Goal: Task Accomplishment & Management: Manage account settings

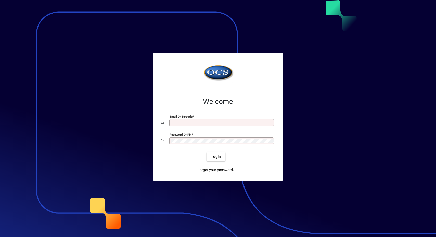
type input "**********"
click at [211, 155] on span "Login" at bounding box center [215, 156] width 10 height 5
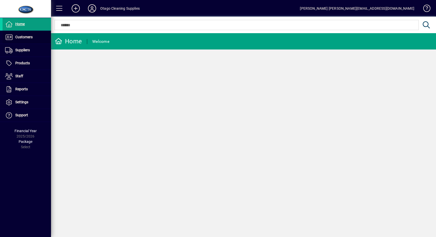
drag, startPoint x: 28, startPoint y: 36, endPoint x: 24, endPoint y: 36, distance: 3.6
click at [27, 36] on span "Customers" at bounding box center [23, 37] width 17 height 4
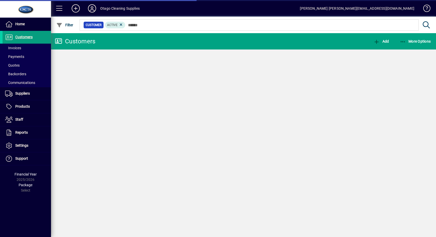
click at [23, 50] on span at bounding box center [27, 56] width 48 height 12
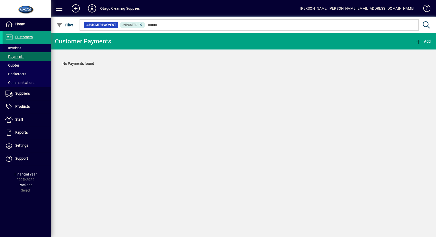
click at [24, 47] on span at bounding box center [27, 48] width 48 height 12
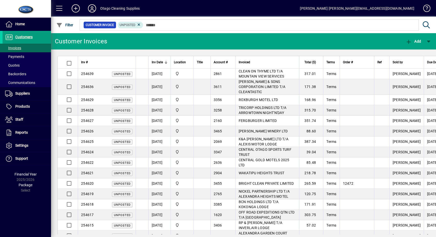
click at [73, 25] on span "Filter" at bounding box center [64, 25] width 17 height 4
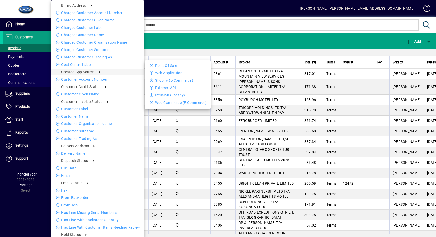
scroll to position [2, 0]
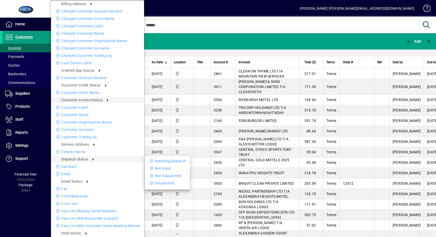
click at [157, 162] on li "Awaiting Dispatch" at bounding box center [167, 161] width 45 height 6
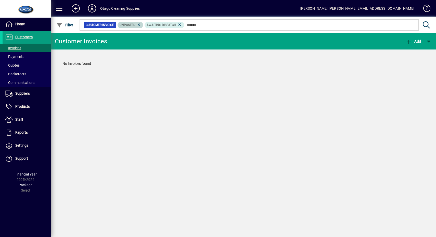
click at [139, 23] on icon at bounding box center [139, 24] width 5 height 5
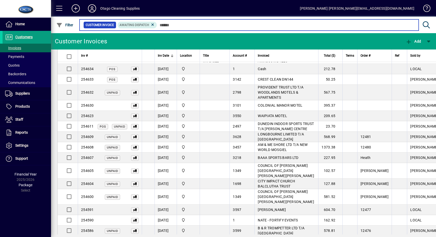
scroll to position [156, 0]
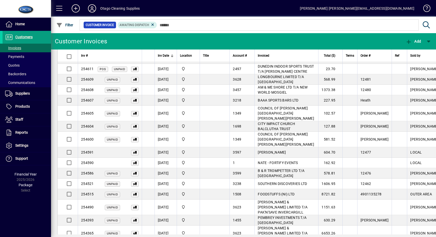
click at [56, 10] on span at bounding box center [59, 8] width 12 height 12
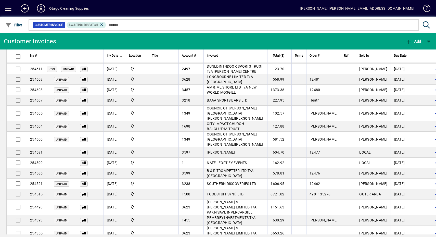
click at [430, 177] on span "button" at bounding box center [436, 183] width 12 height 12
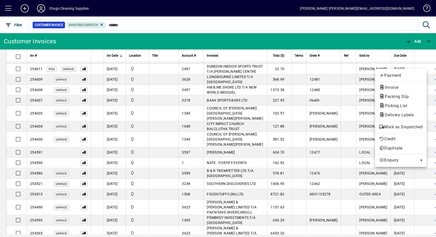
click at [410, 129] on span "Mark as Dispatched" at bounding box center [400, 127] width 43 height 6
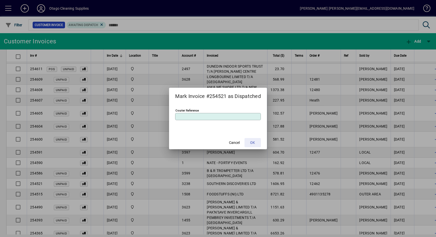
click at [253, 141] on span "OK" at bounding box center [252, 142] width 5 height 5
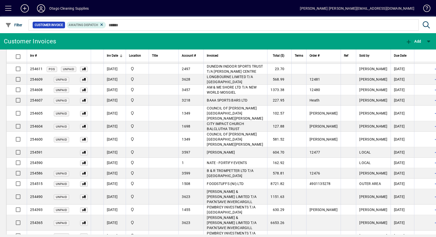
scroll to position [146, 0]
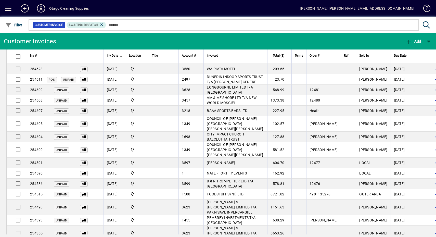
click at [430, 177] on span "button" at bounding box center [436, 183] width 12 height 12
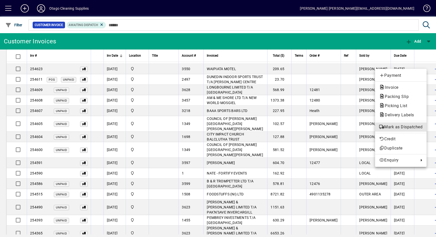
click at [409, 129] on span "Mark as Dispatched" at bounding box center [400, 127] width 43 height 6
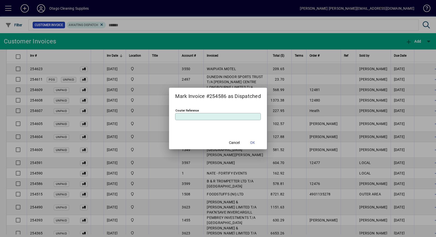
click at [261, 140] on span at bounding box center [252, 142] width 16 height 12
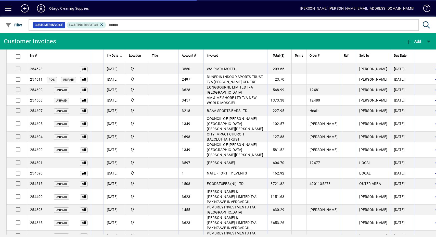
scroll to position [135, 0]
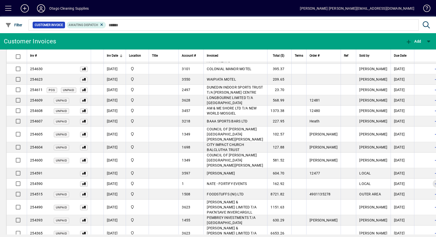
click at [430, 177] on span "button" at bounding box center [436, 183] width 12 height 12
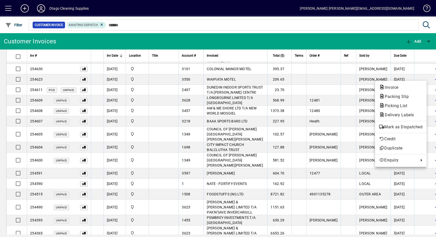
click at [404, 97] on span "Packing Slip" at bounding box center [395, 96] width 32 height 5
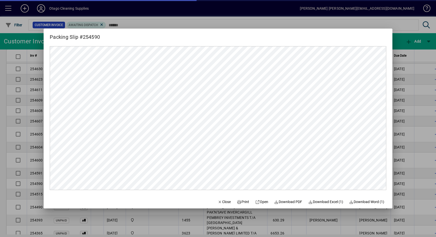
scroll to position [0, 0]
click at [242, 200] on span "Print" at bounding box center [243, 201] width 12 height 5
click at [221, 201] on span "Close" at bounding box center [224, 201] width 13 height 5
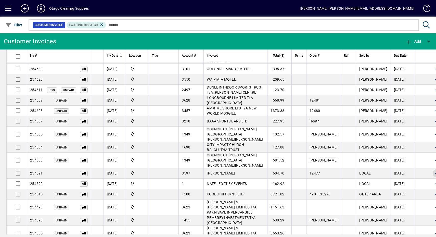
click at [430, 167] on span "button" at bounding box center [436, 173] width 12 height 12
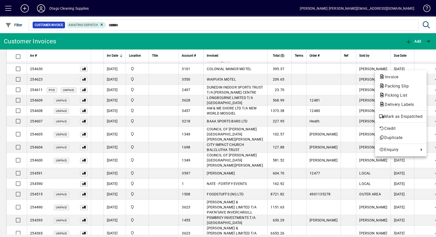
click at [407, 120] on button "Mark as Dispatched" at bounding box center [400, 116] width 51 height 9
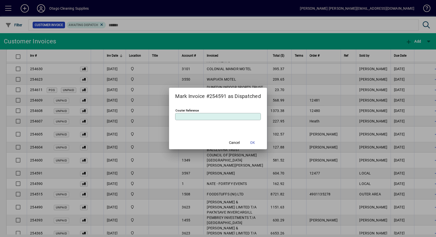
click at [259, 143] on span at bounding box center [252, 142] width 16 height 12
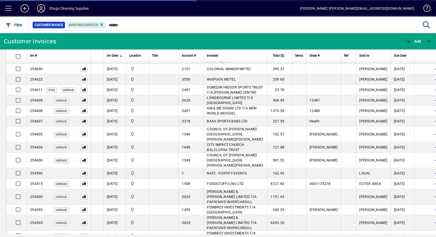
scroll to position [125, 0]
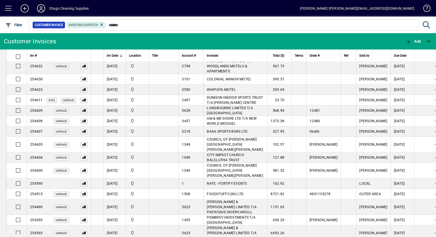
click at [430, 164] on span "button" at bounding box center [436, 170] width 12 height 12
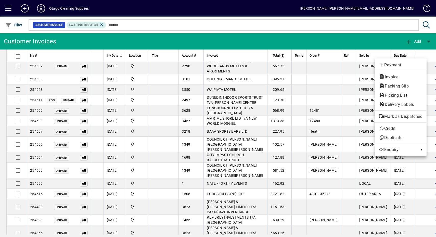
click at [407, 117] on span "Mark as Dispatched" at bounding box center [400, 116] width 43 height 6
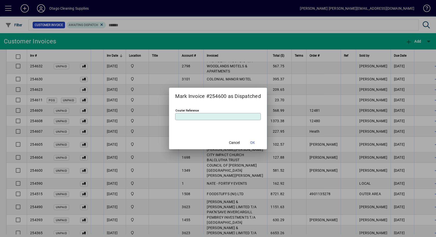
click at [249, 143] on span at bounding box center [252, 142] width 16 height 12
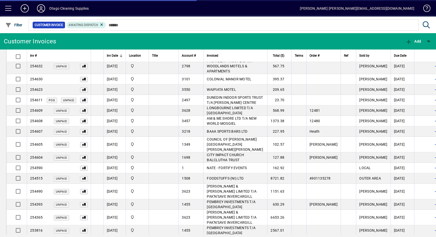
scroll to position [115, 0]
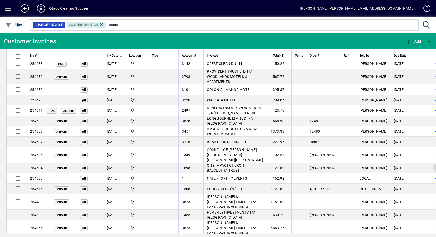
click at [430, 162] on span "button" at bounding box center [436, 168] width 12 height 12
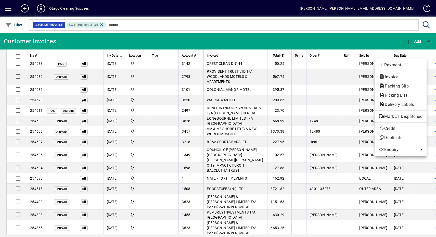
click at [405, 117] on span "Mark as Dispatched" at bounding box center [400, 116] width 43 height 6
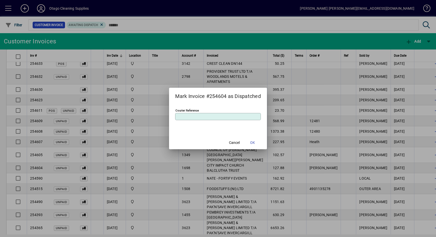
click at [239, 142] on span "Cancel" at bounding box center [234, 142] width 11 height 5
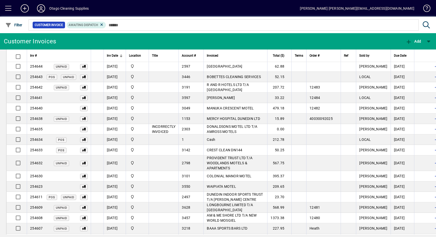
scroll to position [0, 0]
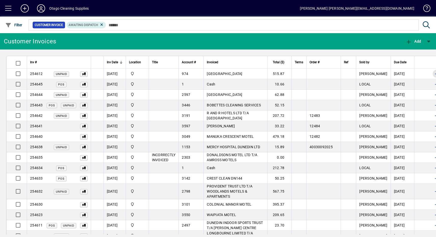
click at [430, 72] on span "button" at bounding box center [436, 74] width 12 height 12
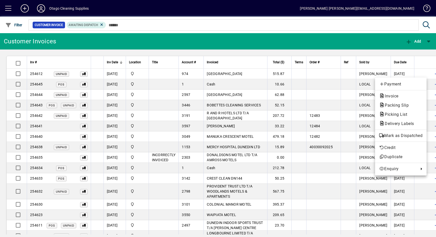
click at [243, 86] on div at bounding box center [218, 118] width 436 height 237
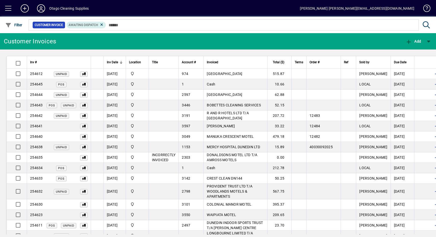
click at [430, 84] on span "button" at bounding box center [436, 84] width 12 height 12
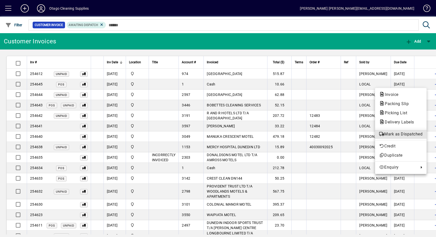
click at [410, 132] on span "Mark as Dispatched" at bounding box center [400, 134] width 43 height 6
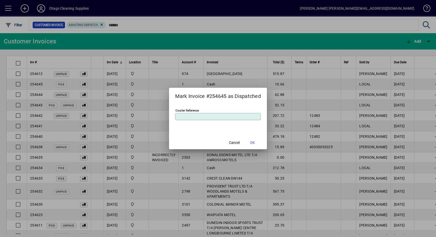
click at [255, 141] on span "OK" at bounding box center [252, 142] width 5 height 5
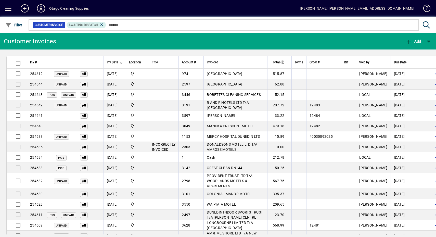
click at [245, 76] on td "[GEOGRAPHIC_DATA]" at bounding box center [235, 74] width 64 height 10
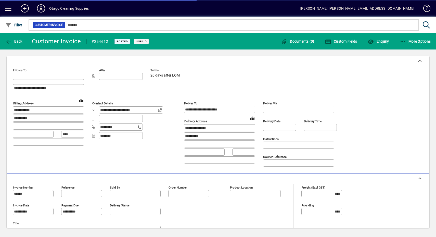
type input "**********"
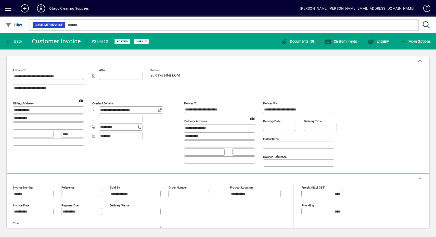
click at [425, 39] on span "More Options" at bounding box center [415, 41] width 31 height 4
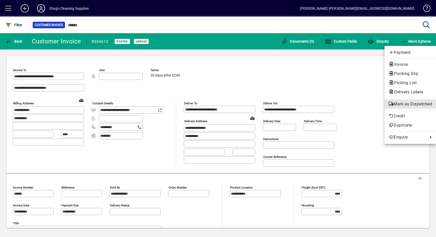
click at [403, 101] on span "Mark as Dispatched" at bounding box center [409, 104] width 43 height 6
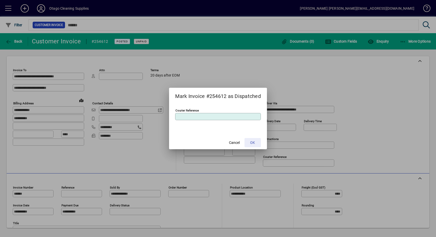
click at [256, 137] on span at bounding box center [252, 142] width 16 height 12
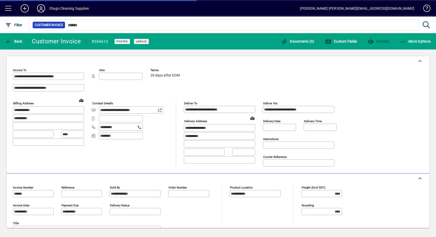
click at [8, 46] on span "button" at bounding box center [14, 41] width 20 height 12
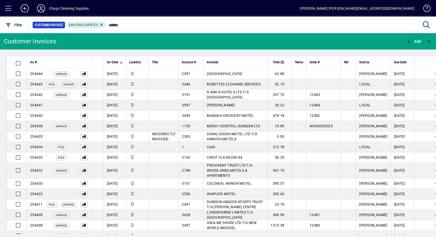
click at [430, 80] on span "button" at bounding box center [436, 84] width 12 height 12
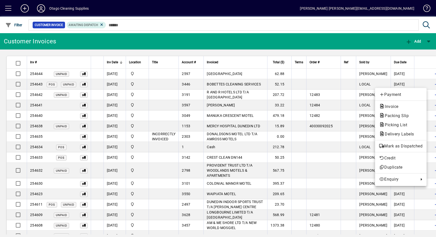
click at [400, 140] on div "Payment Invoice Packing Slip Picking List Delivery Labels Mark as Dispatched Cr…" at bounding box center [400, 137] width 51 height 98
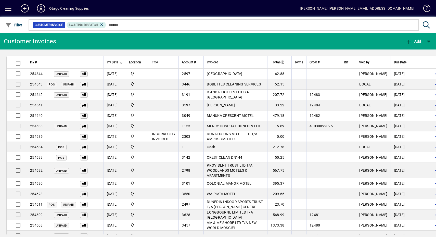
click at [430, 85] on span "button" at bounding box center [436, 84] width 12 height 12
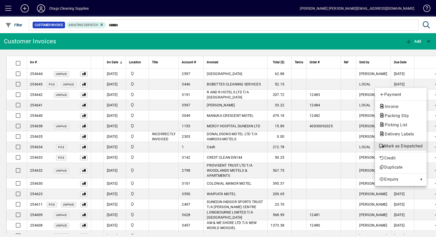
click at [405, 145] on span "Mark as Dispatched" at bounding box center [400, 146] width 43 height 6
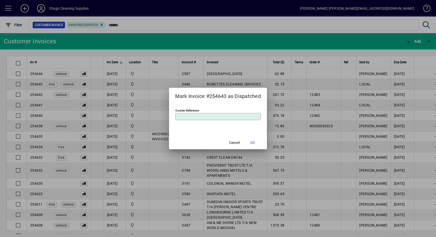
click at [252, 143] on span "OK" at bounding box center [252, 142] width 5 height 5
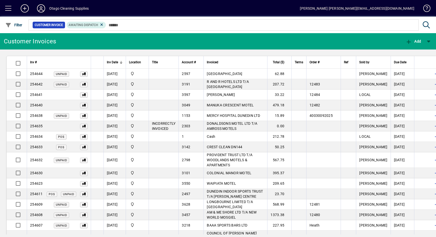
click at [430, 92] on span "button" at bounding box center [436, 94] width 12 height 12
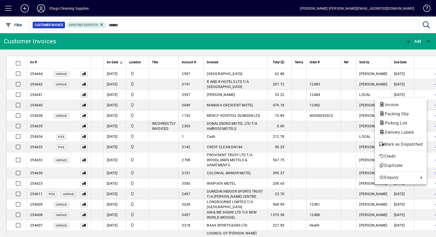
click at [411, 146] on span "Mark as Dispatched" at bounding box center [400, 144] width 43 height 6
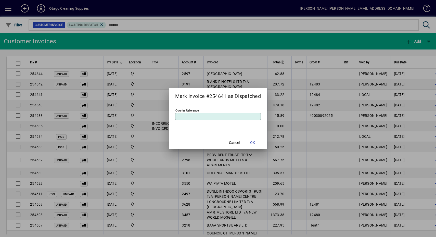
click at [260, 139] on span at bounding box center [252, 142] width 16 height 12
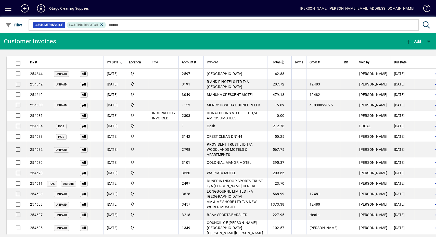
click at [430, 95] on span "button" at bounding box center [436, 94] width 12 height 12
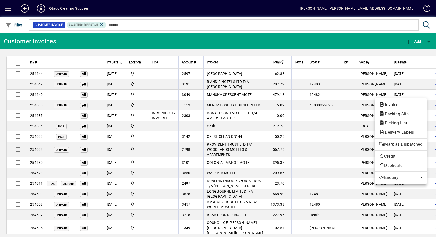
click at [401, 142] on span "Mark as Dispatched" at bounding box center [400, 144] width 43 height 6
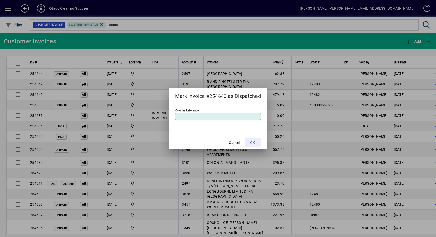
click at [249, 137] on span at bounding box center [252, 142] width 16 height 12
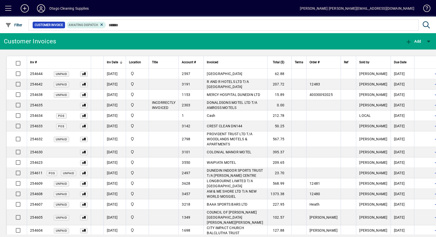
click at [430, 112] on span "button" at bounding box center [436, 115] width 12 height 12
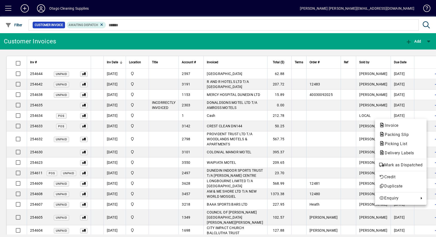
click at [410, 164] on span "Mark as Dispatched" at bounding box center [400, 165] width 43 height 6
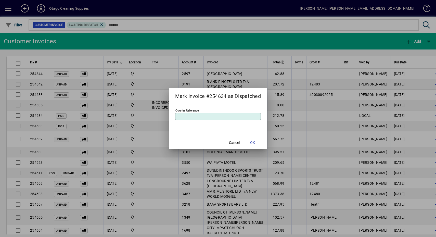
click at [253, 144] on span "OK" at bounding box center [252, 142] width 5 height 5
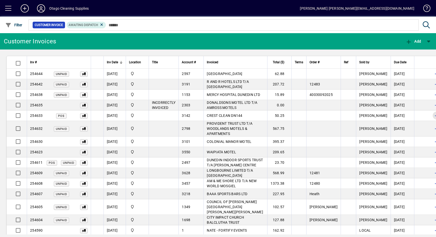
click at [430, 115] on span "button" at bounding box center [436, 115] width 12 height 12
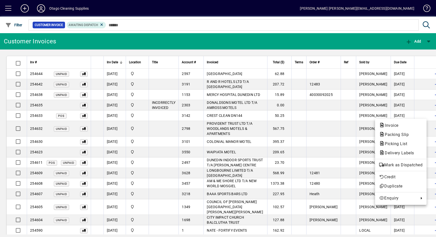
click at [419, 161] on button "Mark as Dispatched" at bounding box center [400, 164] width 51 height 9
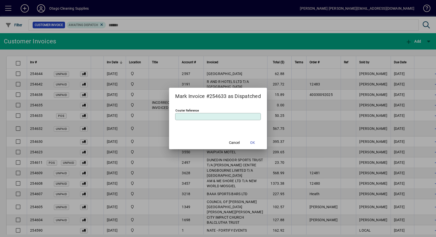
click at [259, 140] on span at bounding box center [252, 142] width 16 height 12
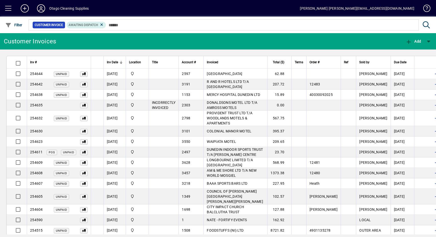
click at [430, 150] on span "button" at bounding box center [436, 152] width 12 height 12
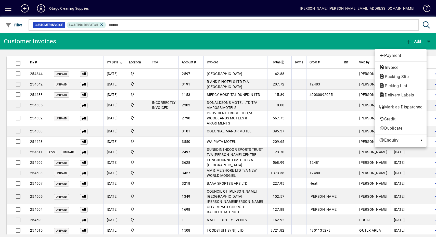
click at [414, 109] on span "Mark as Dispatched" at bounding box center [400, 107] width 43 height 6
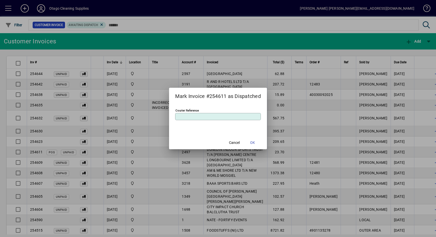
click at [251, 142] on span "OK" at bounding box center [252, 142] width 5 height 5
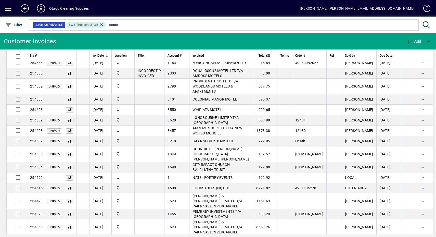
scroll to position [32, 0]
click at [248, 235] on td "PEMBREY INVESTMENTS T/A [GEOGRAPHIC_DATA]" at bounding box center [221, 240] width 64 height 10
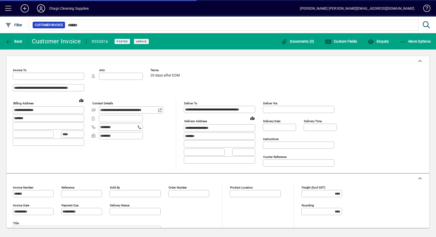
type input "**********"
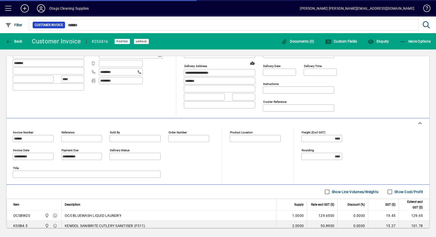
type input "**********"
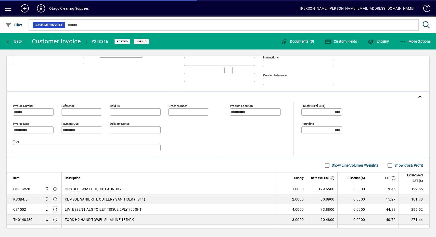
type input "**********"
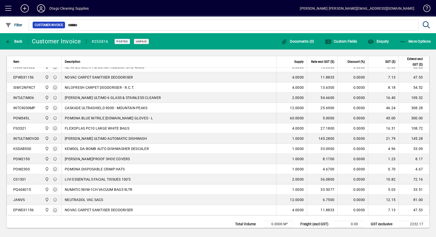
scroll to position [258, 0]
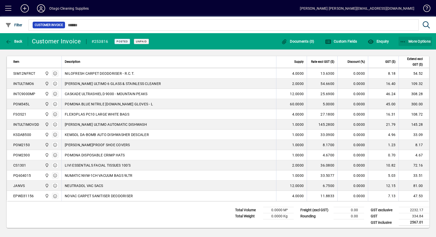
click at [408, 42] on span "More Options" at bounding box center [415, 41] width 31 height 4
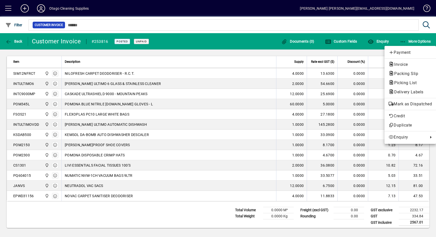
click at [397, 102] on span "Mark as Dispatched" at bounding box center [409, 104] width 43 height 6
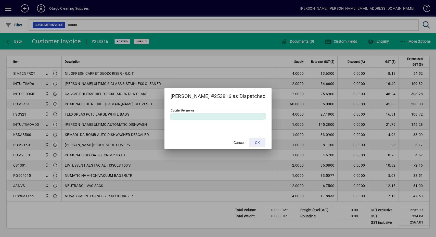
click at [255, 144] on span "OK" at bounding box center [257, 142] width 5 height 5
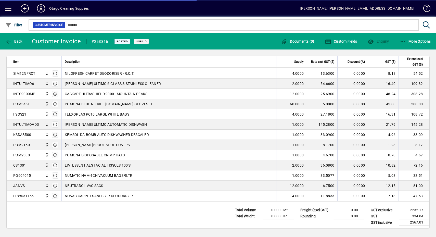
scroll to position [64, 0]
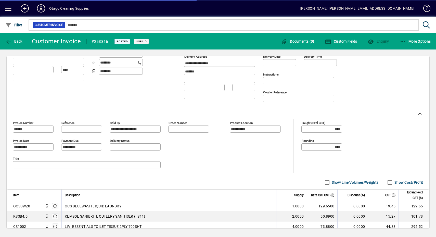
click at [15, 44] on span "button" at bounding box center [14, 41] width 20 height 12
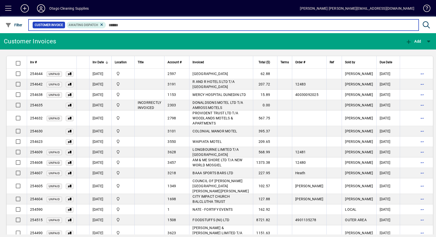
scroll to position [22, 0]
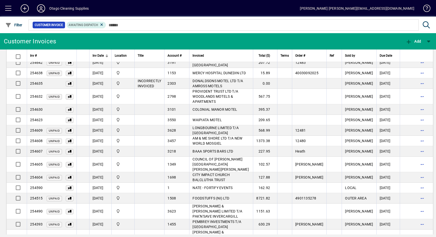
click at [416, 218] on span "button" at bounding box center [422, 224] width 12 height 12
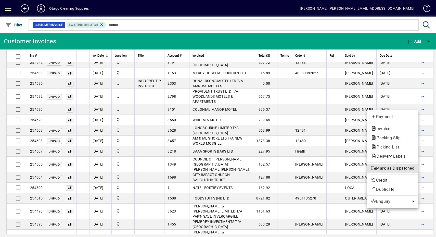
click at [408, 168] on span "Mark as Dispatched" at bounding box center [392, 168] width 43 height 6
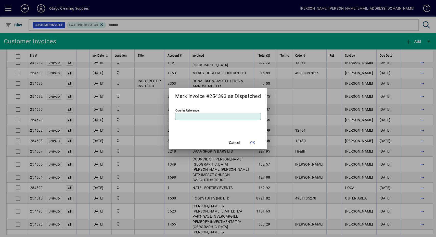
click at [253, 141] on span "OK" at bounding box center [252, 142] width 5 height 5
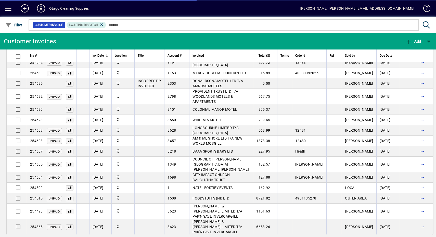
scroll to position [11, 0]
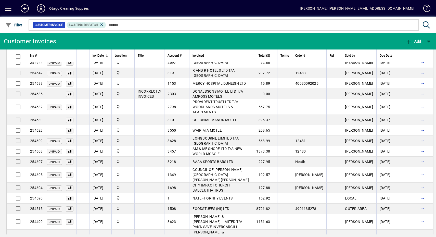
click at [253, 214] on td "[PERSON_NAME] & [PERSON_NAME] LIMITED T/A PAK'N'SAVE INVERCARGILL" at bounding box center [221, 222] width 64 height 16
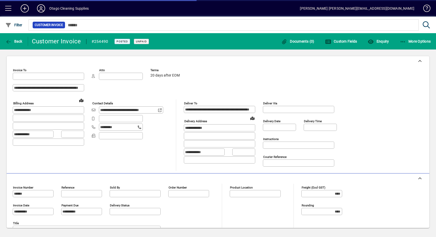
type input "**********"
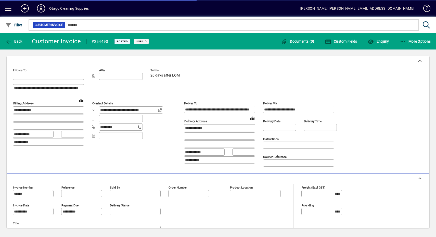
type input "**********"
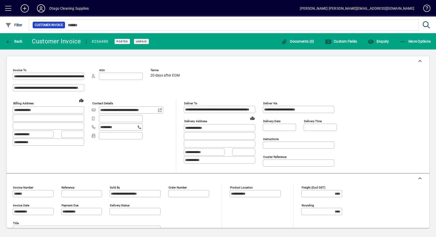
click at [413, 41] on span "More Options" at bounding box center [415, 41] width 31 height 4
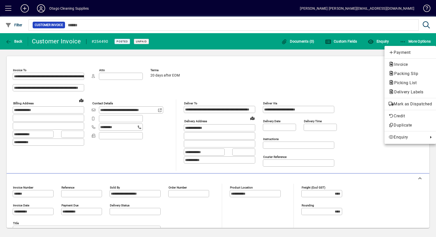
click at [417, 106] on span "Mark as Dispatched" at bounding box center [409, 104] width 43 height 6
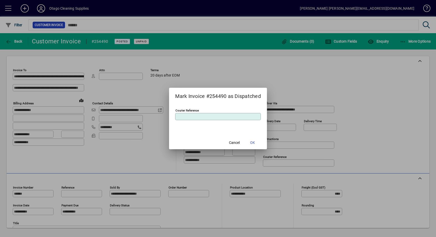
click at [261, 138] on mat-dialog-actions "Cancel OK" at bounding box center [218, 143] width 98 height 14
click at [261, 138] on span at bounding box center [252, 142] width 16 height 12
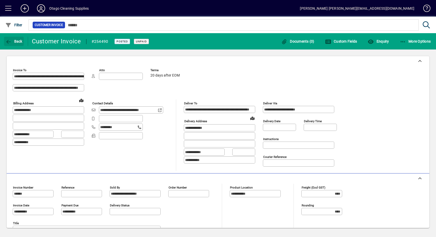
click at [16, 46] on span "button" at bounding box center [14, 41] width 20 height 12
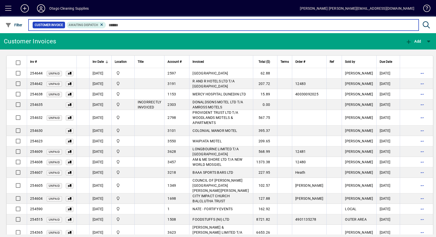
scroll to position [1, 0]
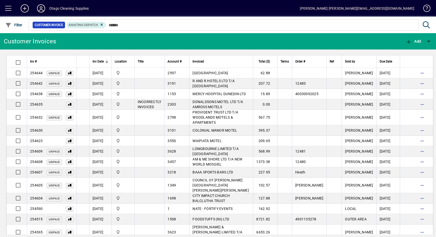
click at [416, 226] on span "button" at bounding box center [422, 232] width 12 height 12
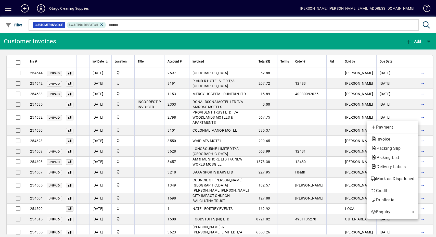
click at [390, 182] on button "Mark as Dispatched" at bounding box center [392, 178] width 51 height 9
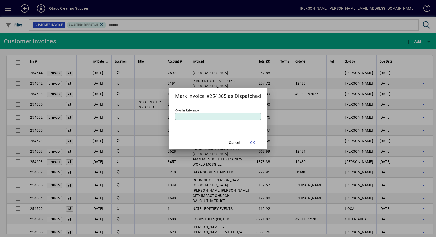
click at [252, 142] on span "OK" at bounding box center [252, 142] width 5 height 5
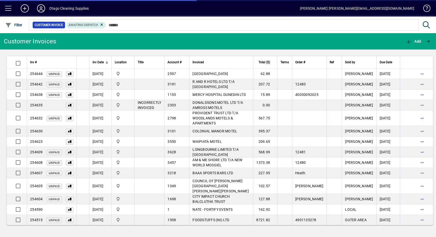
scroll to position [0, 0]
click at [214, 141] on span "WAIPIATA MOTEL" at bounding box center [206, 141] width 29 height 4
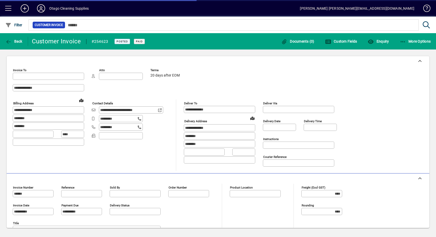
type input "**********"
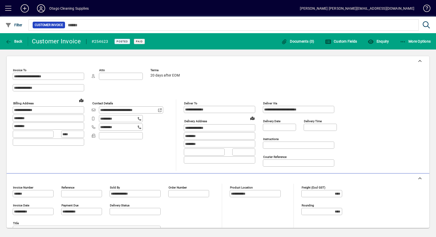
click at [417, 45] on span "button" at bounding box center [415, 41] width 34 height 12
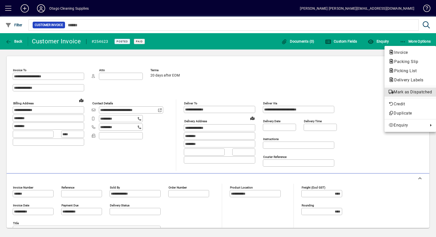
click at [398, 94] on span "Mark as Dispatched" at bounding box center [409, 92] width 43 height 6
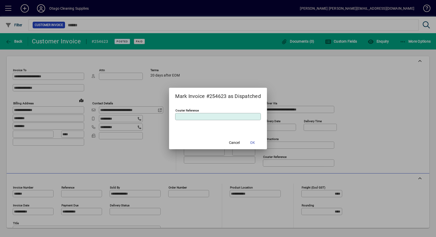
click at [254, 140] on span "OK" at bounding box center [252, 142] width 5 height 5
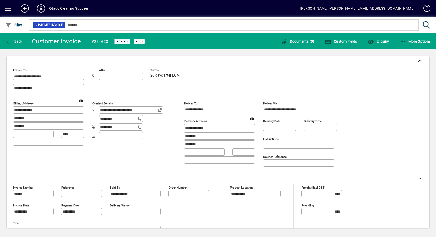
click at [14, 42] on span "Back" at bounding box center [13, 41] width 17 height 4
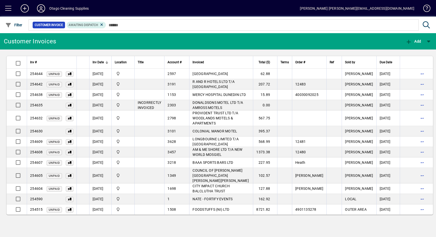
click at [182, 126] on td "3101" at bounding box center [176, 131] width 25 height 10
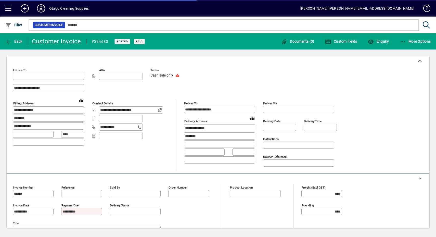
type input "**********"
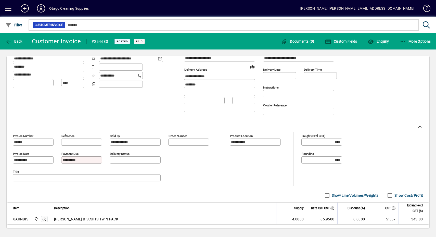
scroll to position [75, 0]
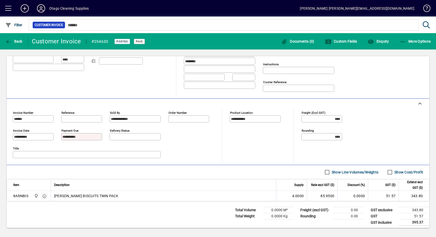
click at [422, 45] on span "button" at bounding box center [415, 41] width 34 height 12
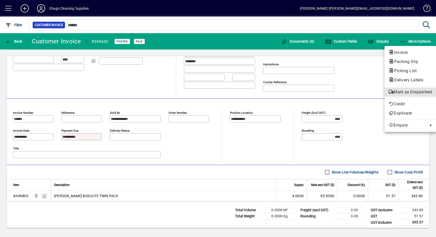
click at [406, 93] on span "Mark as Dispatched" at bounding box center [409, 92] width 43 height 6
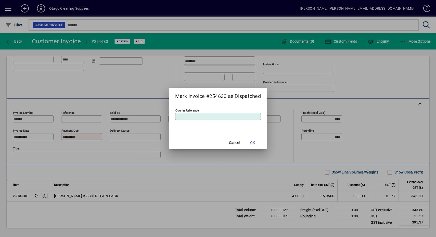
click at [255, 136] on mat-dialog-actions "Cancel OK" at bounding box center [218, 143] width 98 height 14
click at [253, 143] on span "OK" at bounding box center [252, 142] width 5 height 5
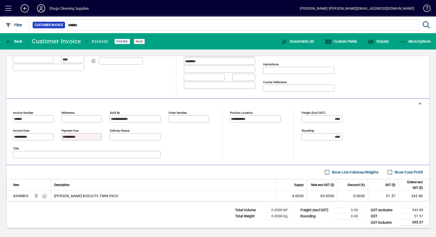
click at [17, 39] on span "Back" at bounding box center [13, 41] width 17 height 4
